Goal: Browse casually

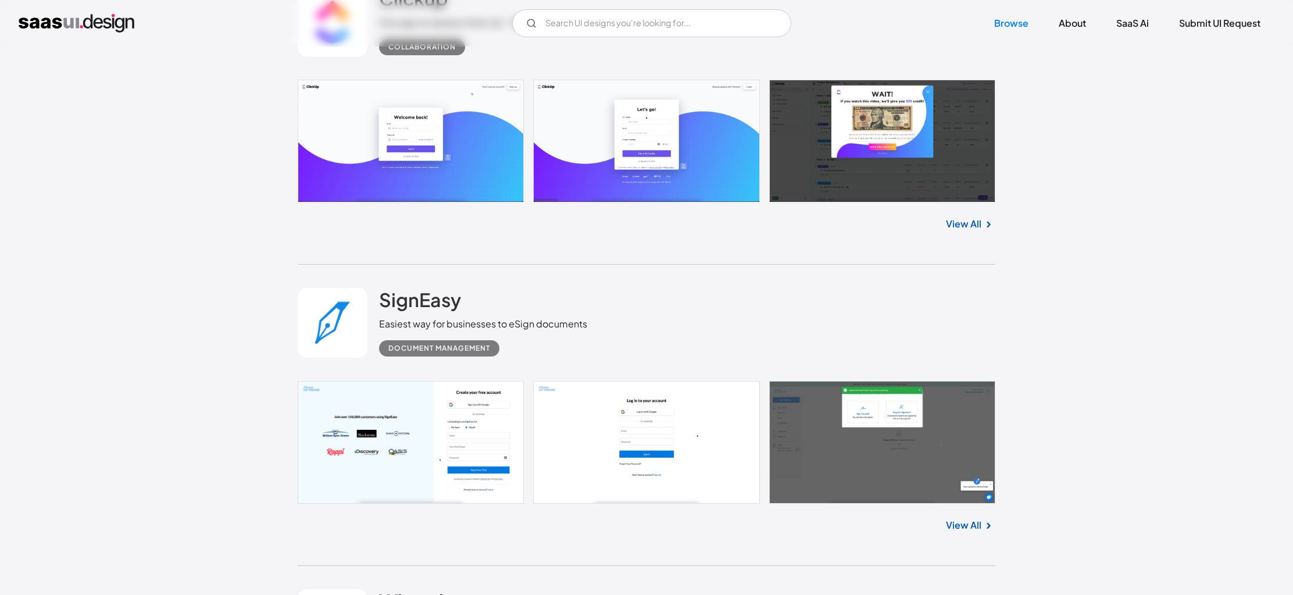
scroll to position [2869, 0]
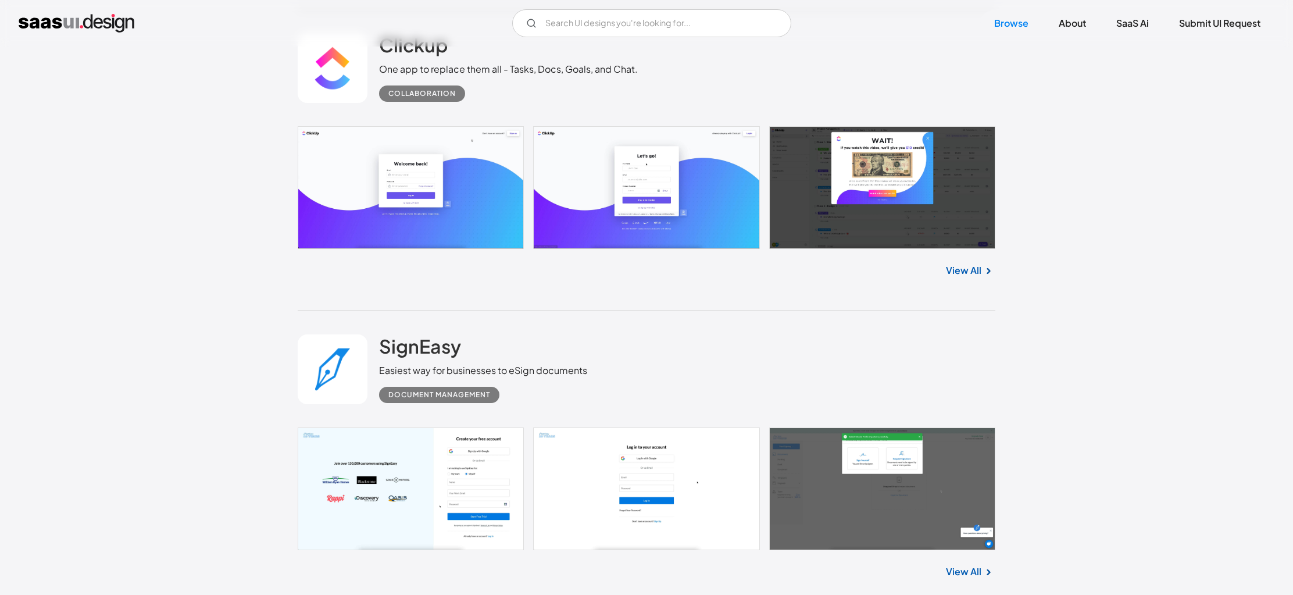
click at [366, 212] on link at bounding box center [647, 187] width 698 height 123
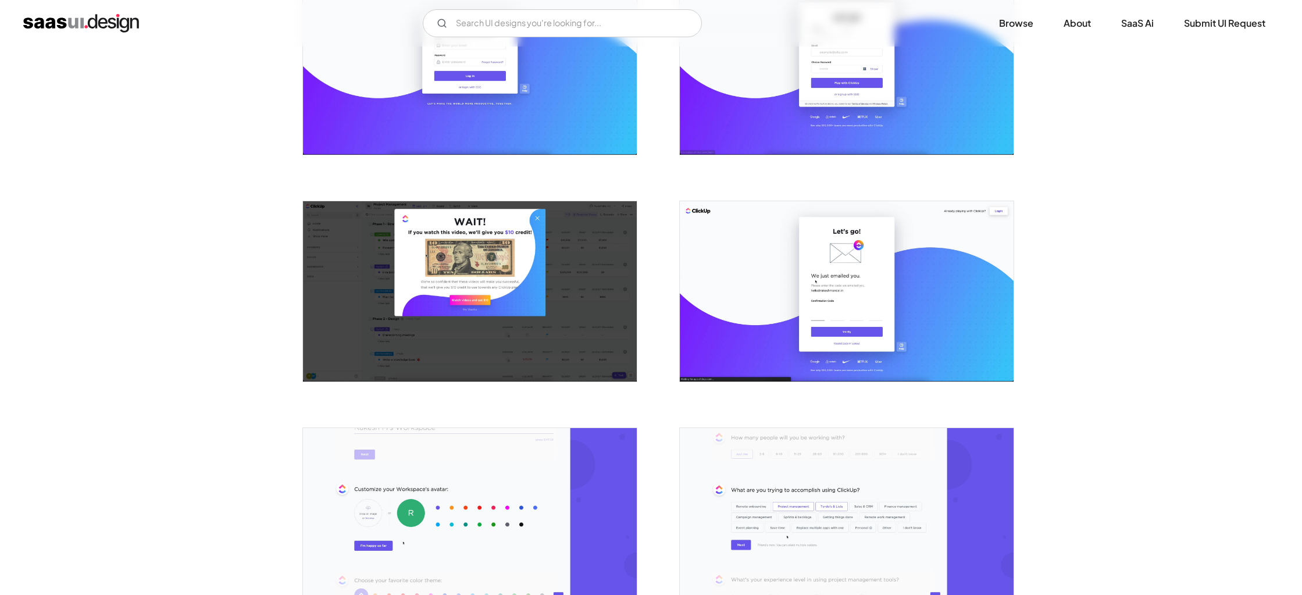
scroll to position [20, 0]
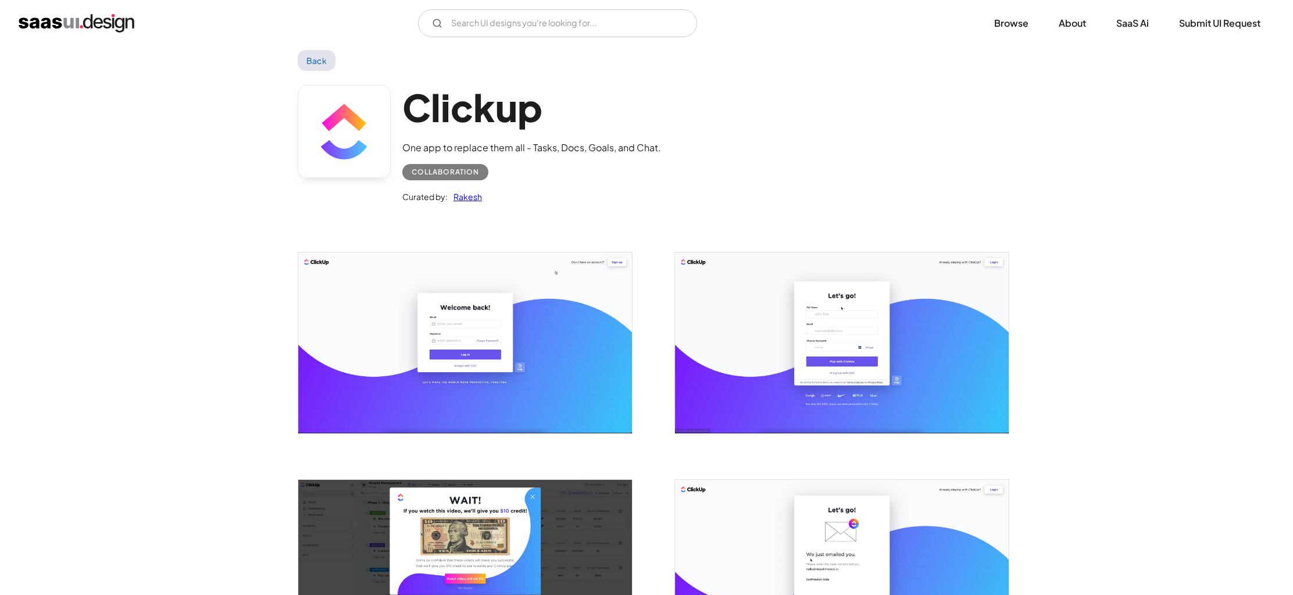
click at [733, 306] on img "open lightbox" at bounding box center [842, 342] width 334 height 180
